Goal: Information Seeking & Learning: Learn about a topic

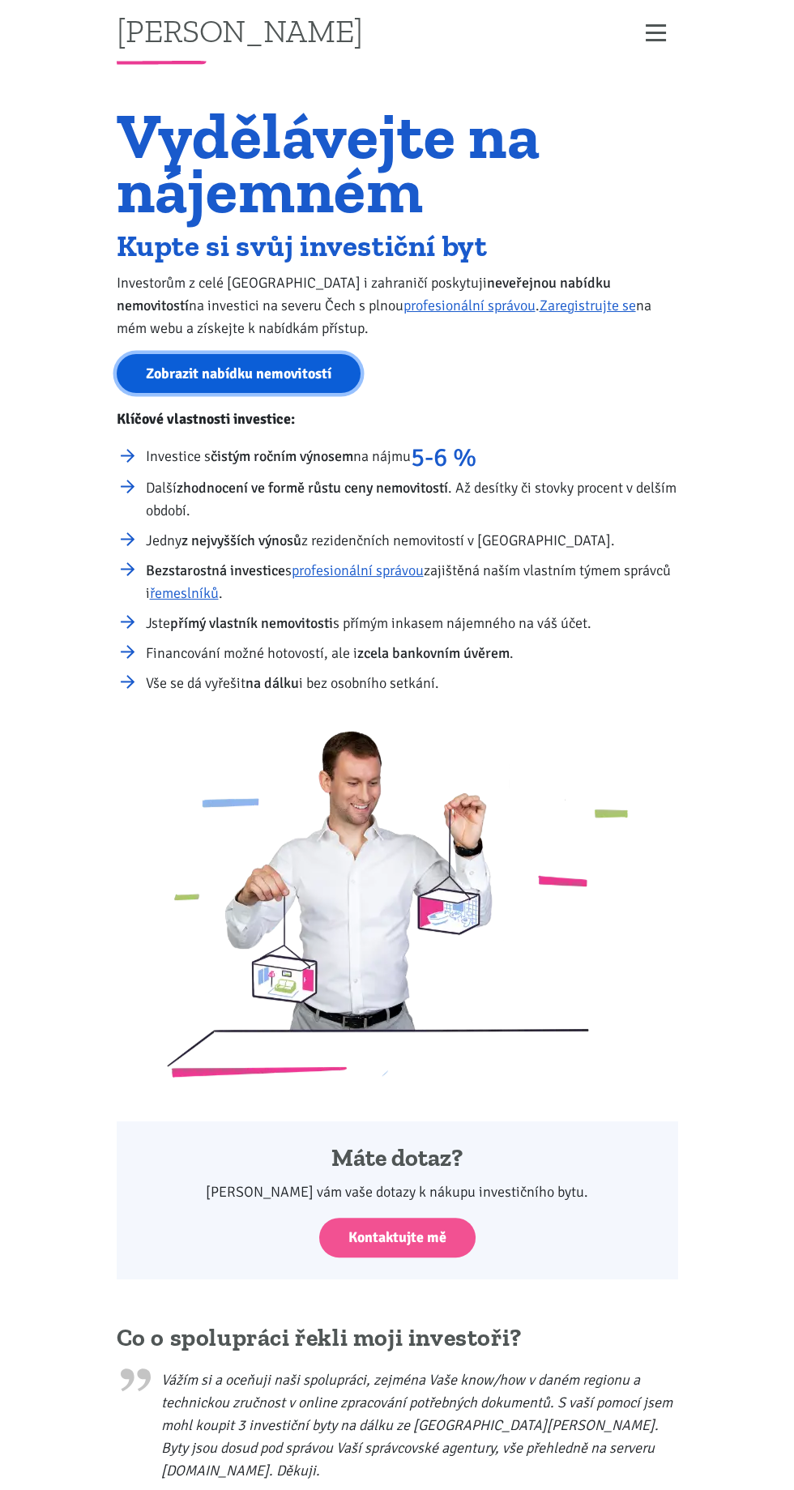
click at [242, 374] on link "Zobrazit nabídku nemovitostí" at bounding box center [239, 374] width 244 height 40
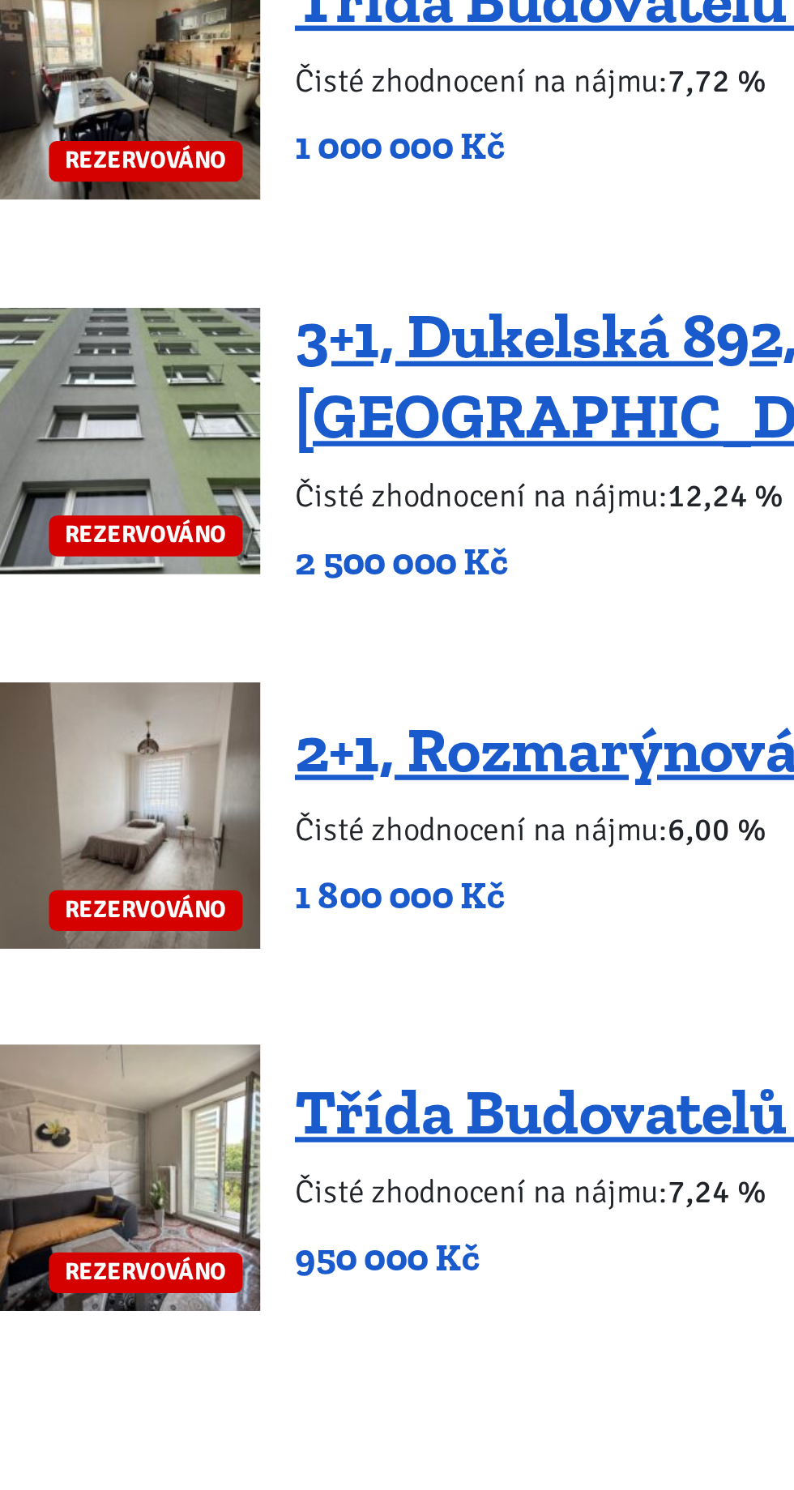
scroll to position [3037, 0]
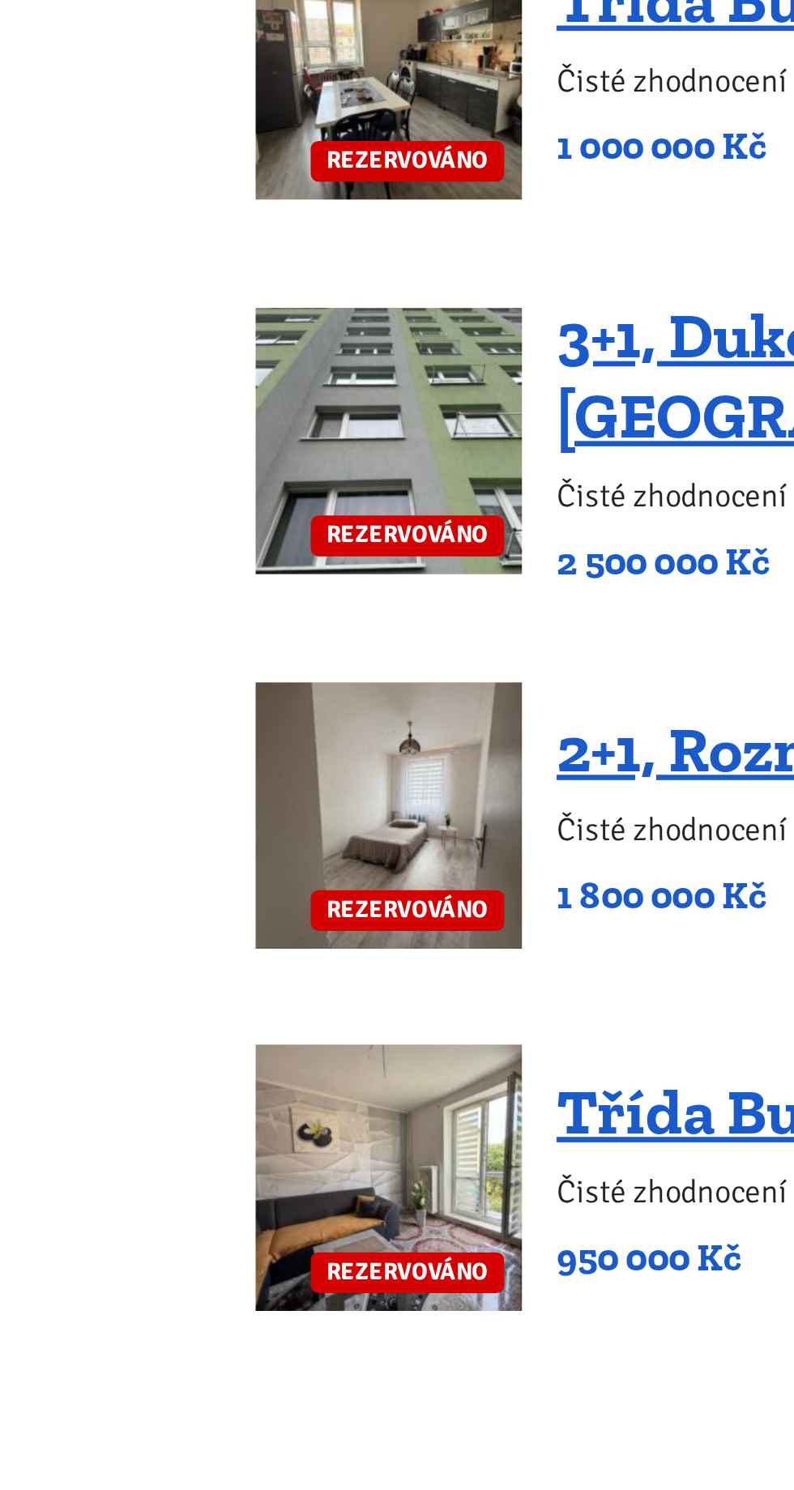
click at [182, 1350] on img at bounding box center [178, 1411] width 122 height 122
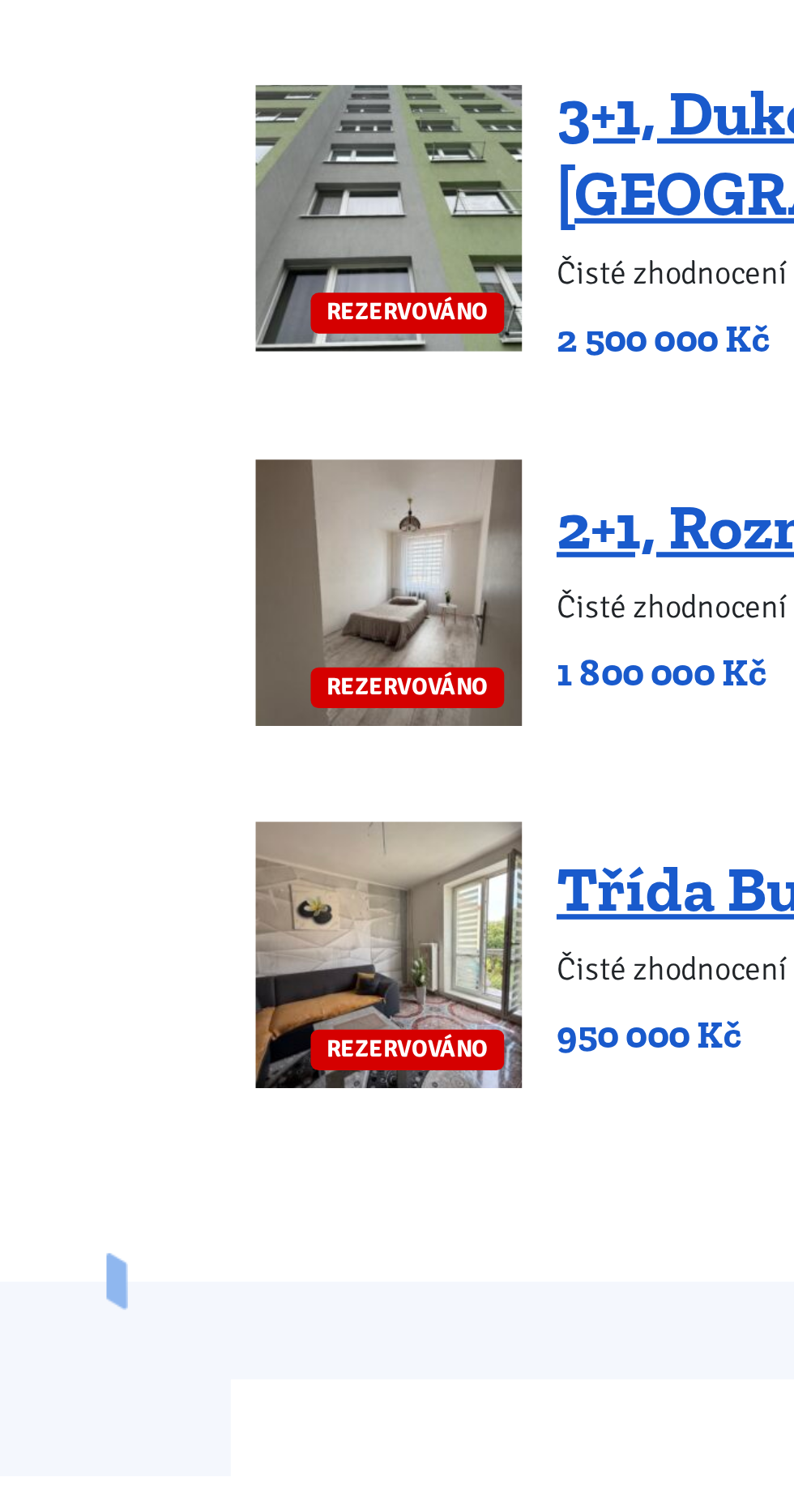
scroll to position [3214, 0]
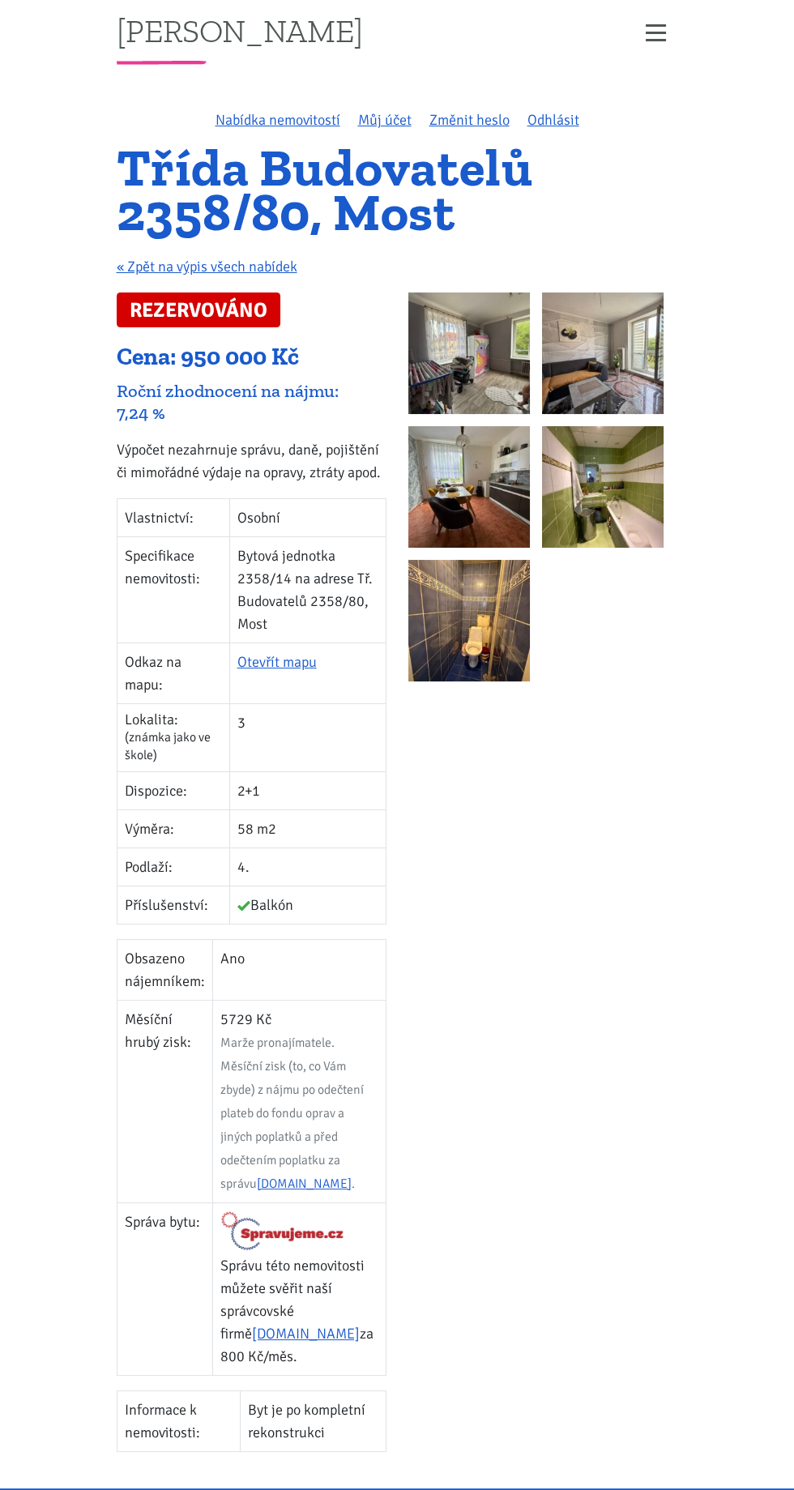
click at [451, 335] on img at bounding box center [469, 354] width 122 height 122
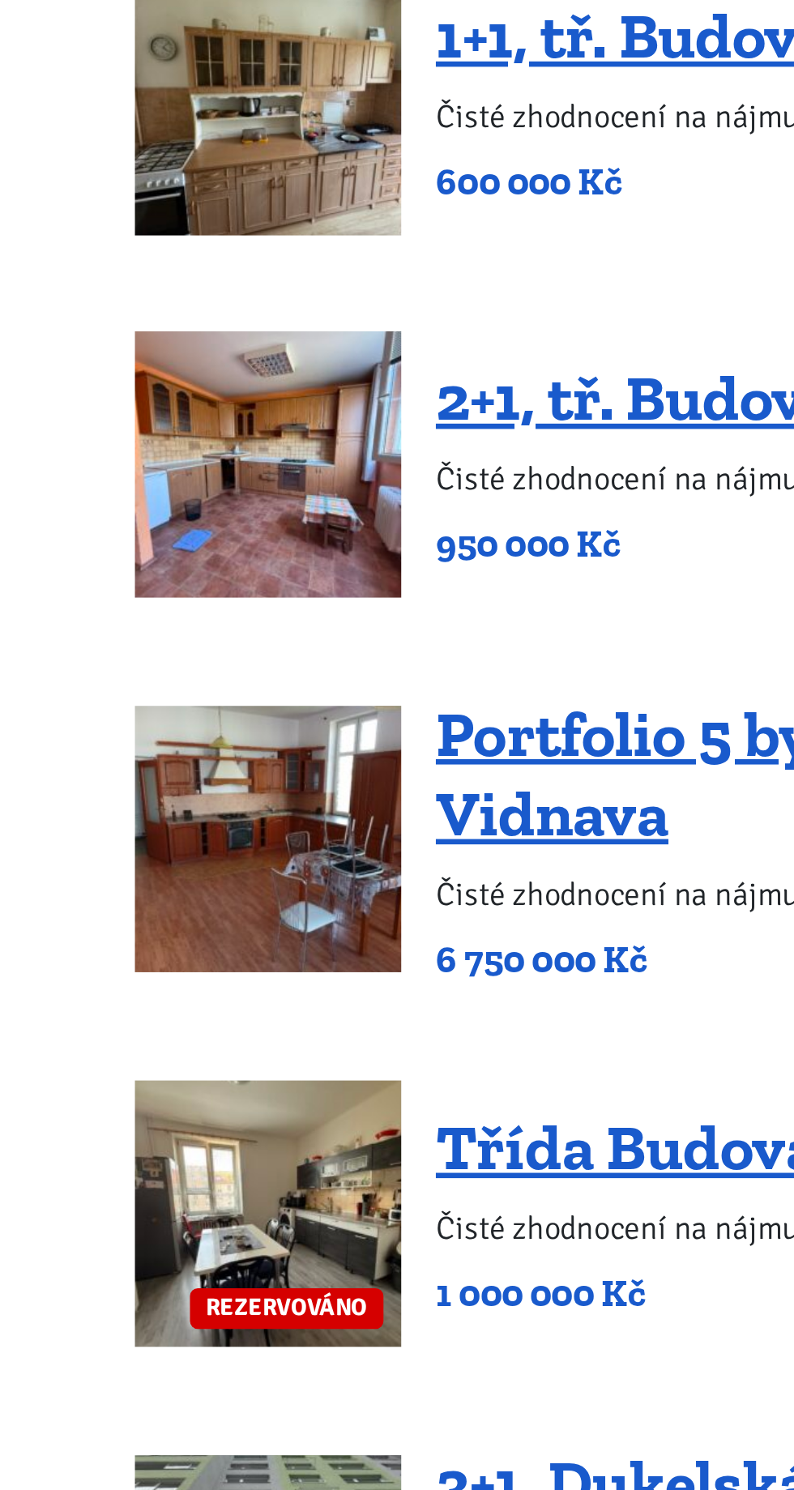
scroll to position [3214, 0]
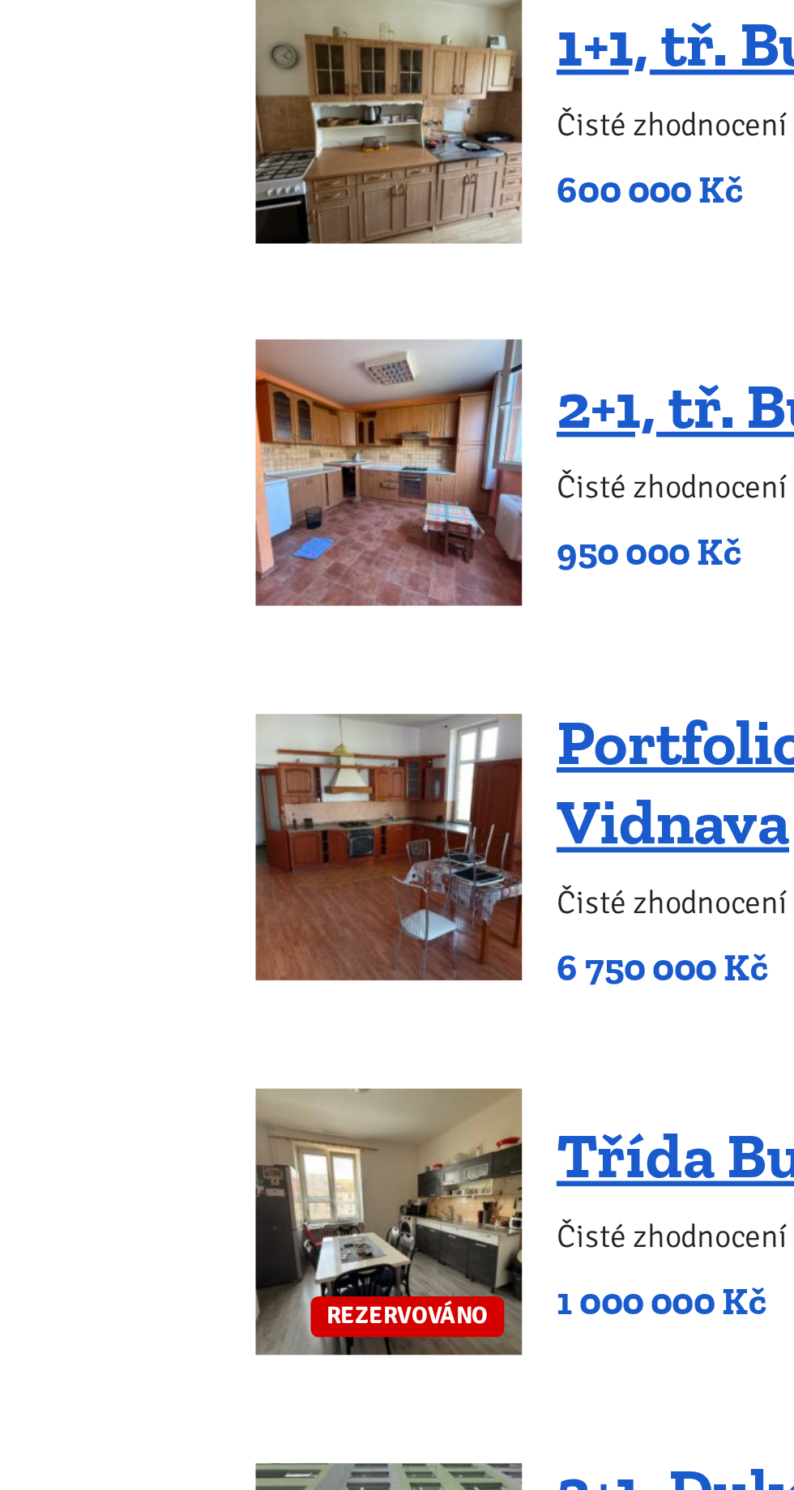
click at [199, 665] on img at bounding box center [178, 726] width 122 height 122
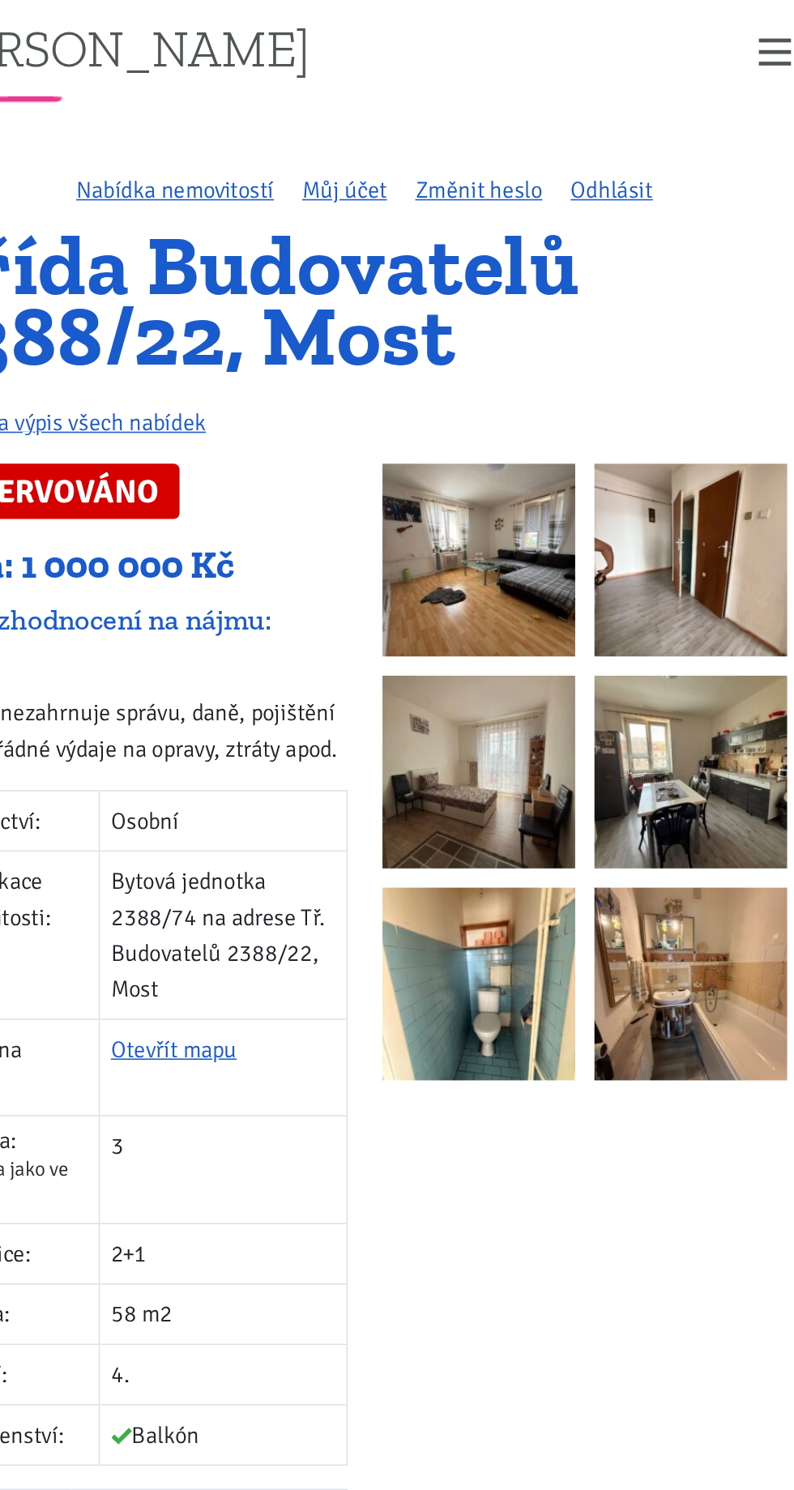
click at [440, 348] on img at bounding box center [469, 354] width 122 height 122
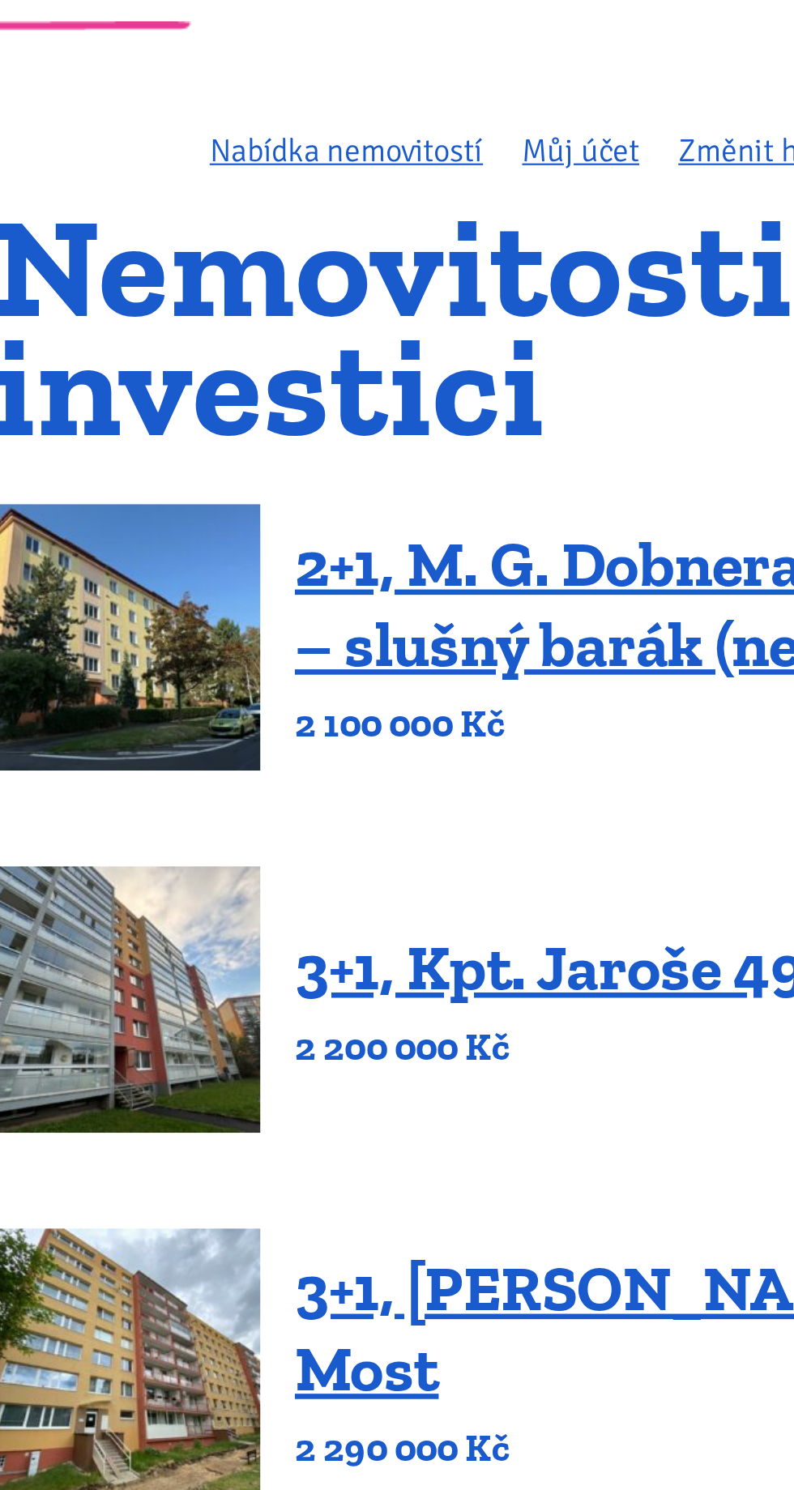
scroll to position [49, 0]
